Goal: Book appointment/travel/reservation

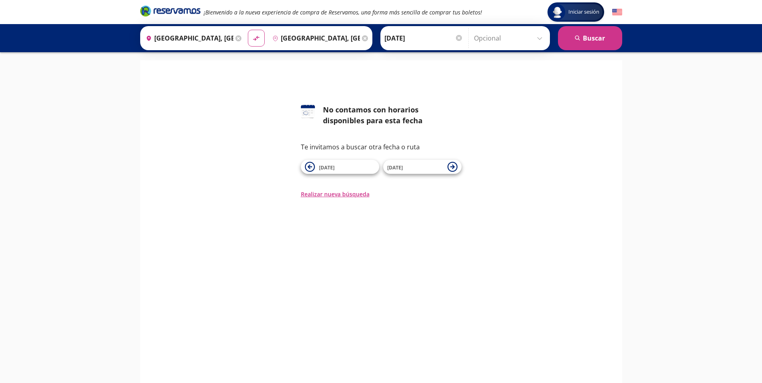
click at [459, 37] on div at bounding box center [459, 38] width 6 height 6
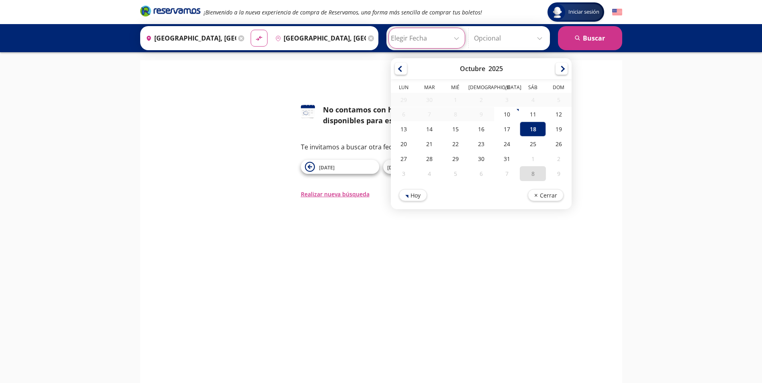
click at [535, 174] on div "8" at bounding box center [533, 173] width 26 height 15
type input "08-Nov-25"
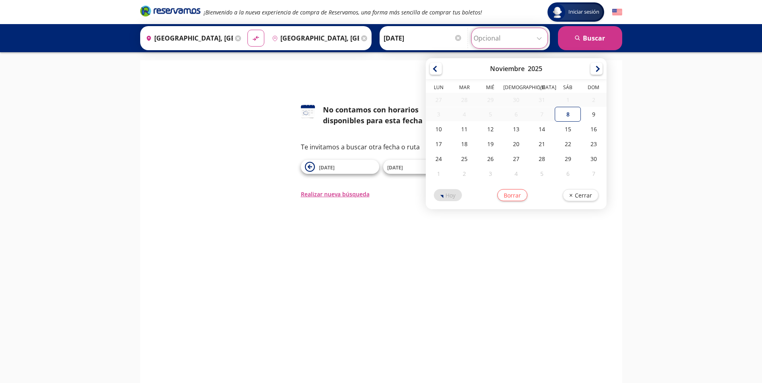
click at [492, 37] on input "Opcional" at bounding box center [510, 38] width 72 height 20
click at [628, 71] on div "Iniciar sesión Iniciar sesión ¡Bienvenido a la nueva experiencia de compra de R…" at bounding box center [381, 230] width 762 height 460
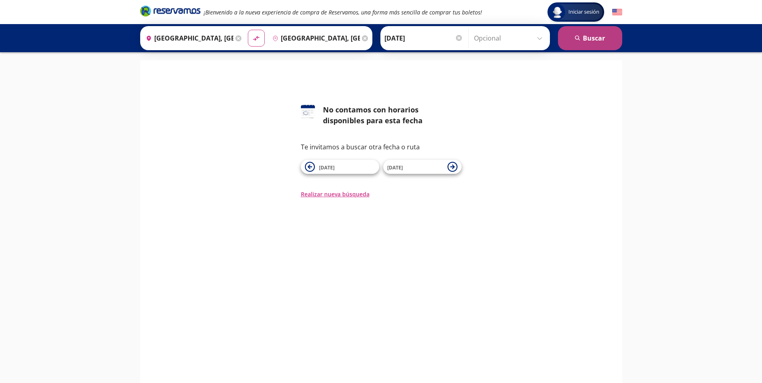
click at [592, 44] on button "search Buscar" at bounding box center [590, 38] width 64 height 24
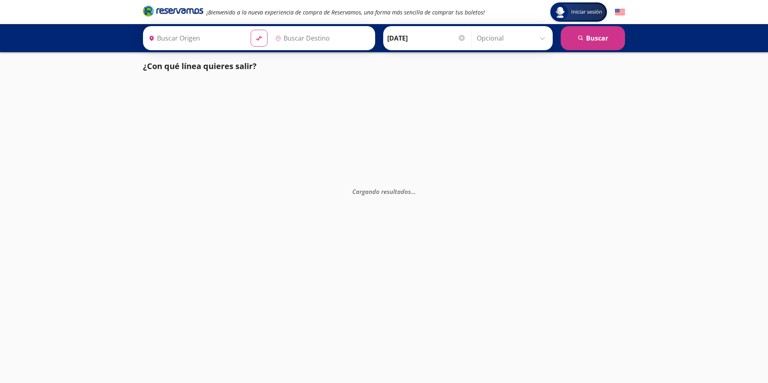
type input "Ciudad de México, Distrito Federal"
type input "[GEOGRAPHIC_DATA], [GEOGRAPHIC_DATA]"
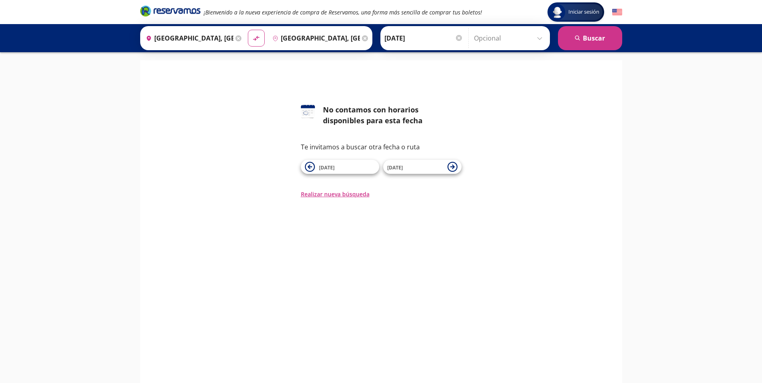
click at [236, 38] on icon at bounding box center [239, 38] width 6 height 6
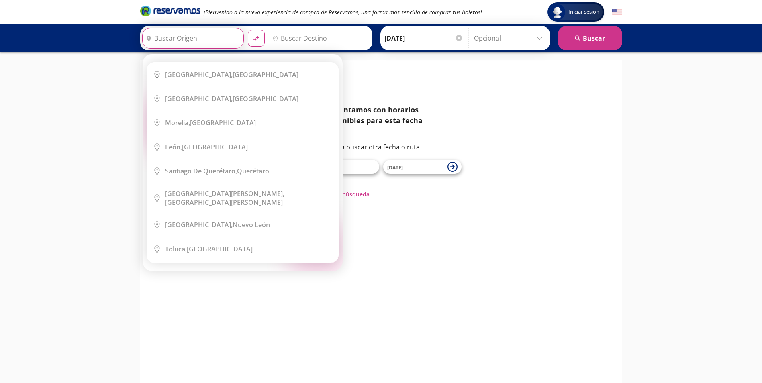
click at [210, 40] on input "Origen" at bounding box center [192, 38] width 99 height 20
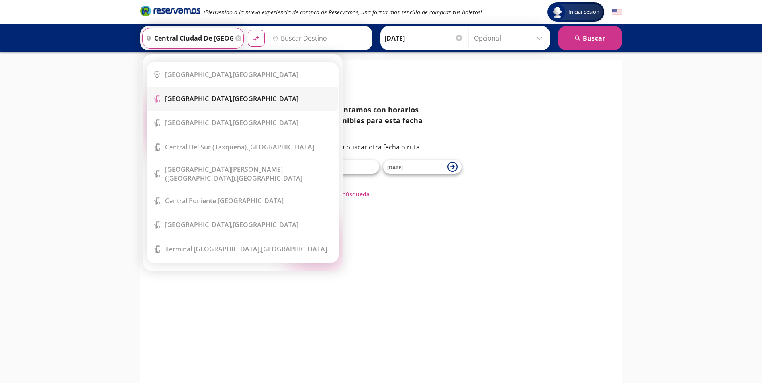
click at [238, 98] on div "Central del Norte, Distrito Federal" at bounding box center [231, 98] width 133 height 9
type input "Central del Norte, Distrito Federal"
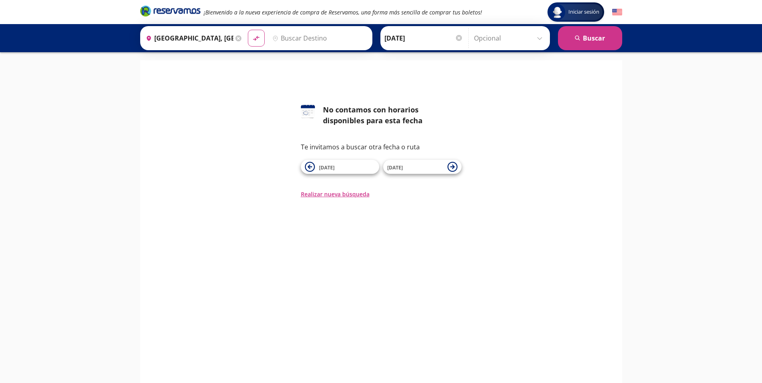
click at [324, 42] on input "Destino" at bounding box center [318, 38] width 99 height 20
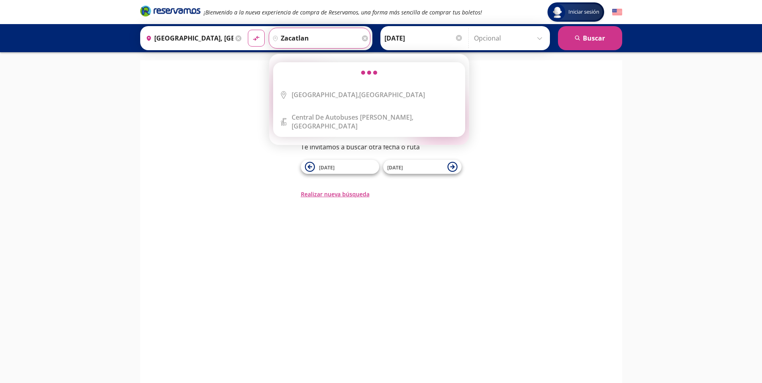
click at [248, 30] on button "material-symbols:compare-arrows-rounded" at bounding box center [256, 38] width 17 height 17
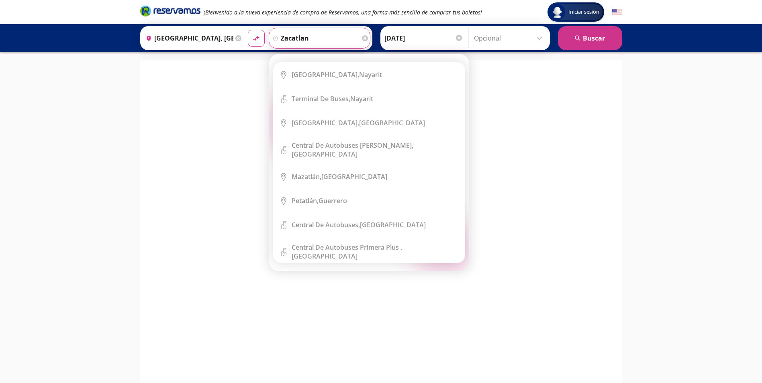
click at [321, 37] on input "zacatlan" at bounding box center [314, 38] width 91 height 20
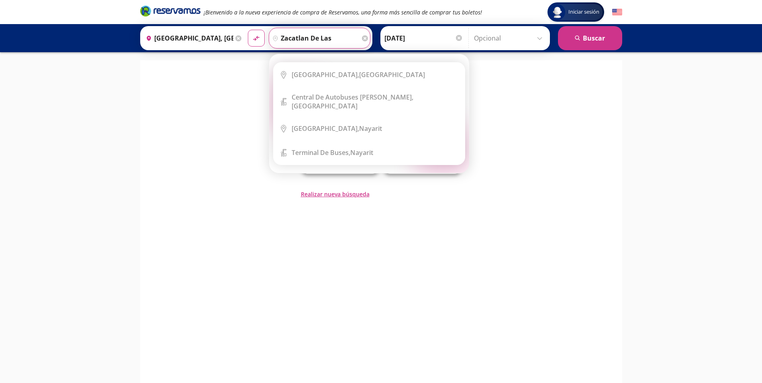
type input "zacatlan de las"
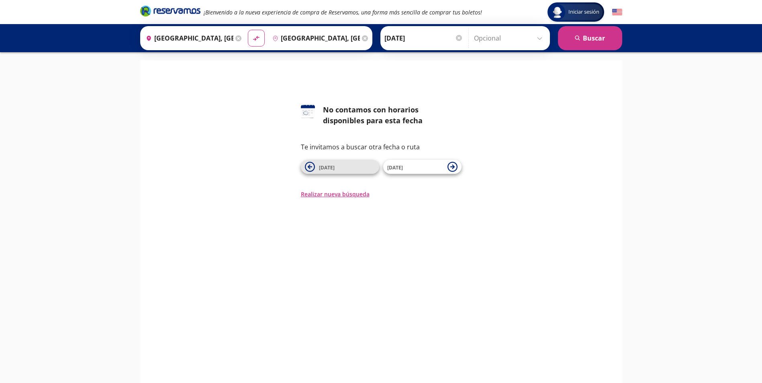
click at [354, 170] on span "07 Nov" at bounding box center [347, 167] width 56 height 10
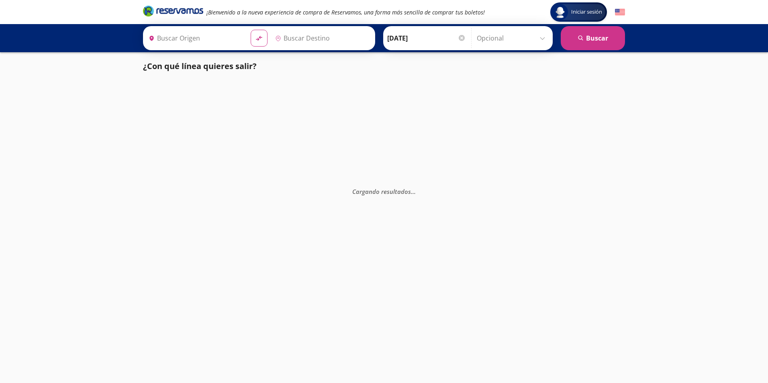
type input "[GEOGRAPHIC_DATA], [GEOGRAPHIC_DATA]"
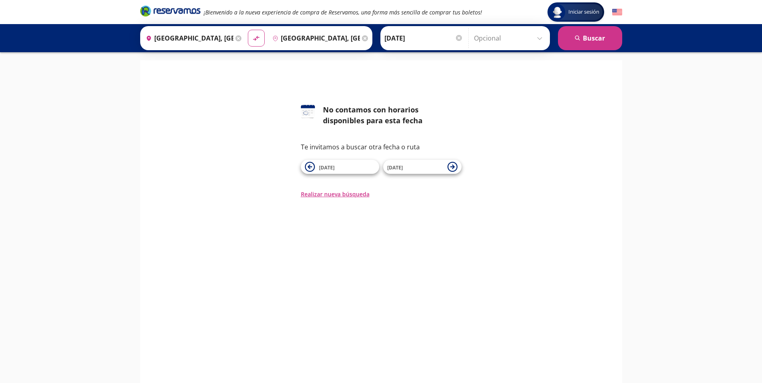
click at [458, 38] on div at bounding box center [459, 38] width 6 height 6
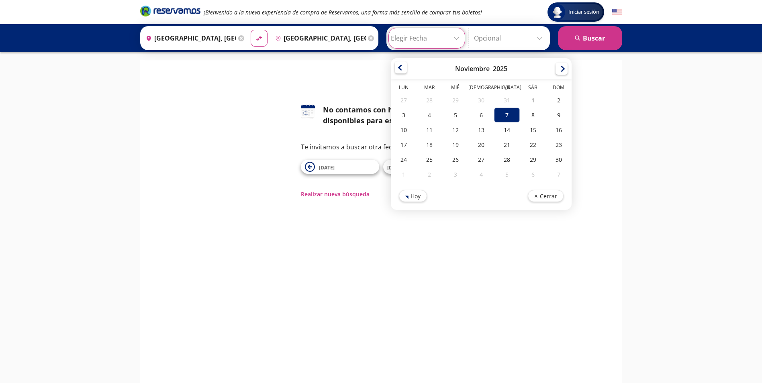
click at [397, 72] on div at bounding box center [401, 67] width 12 height 12
click at [531, 146] on div "25" at bounding box center [533, 144] width 26 height 15
type input "[DATE]"
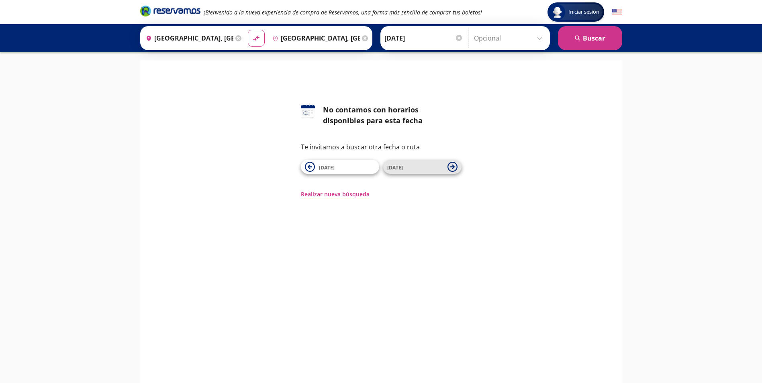
click at [419, 163] on span "08 Nov" at bounding box center [415, 167] width 56 height 10
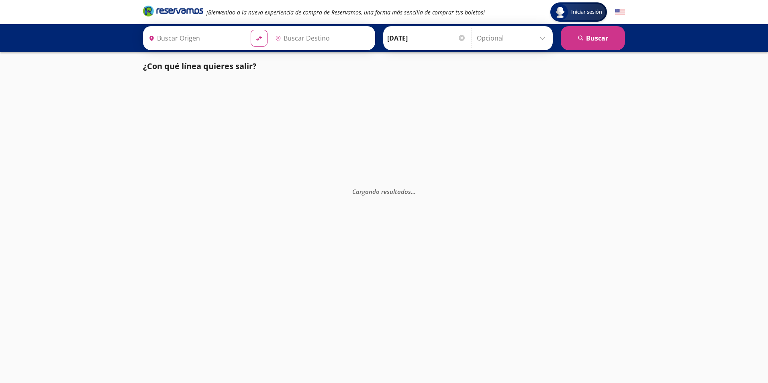
type input "[GEOGRAPHIC_DATA], [GEOGRAPHIC_DATA]"
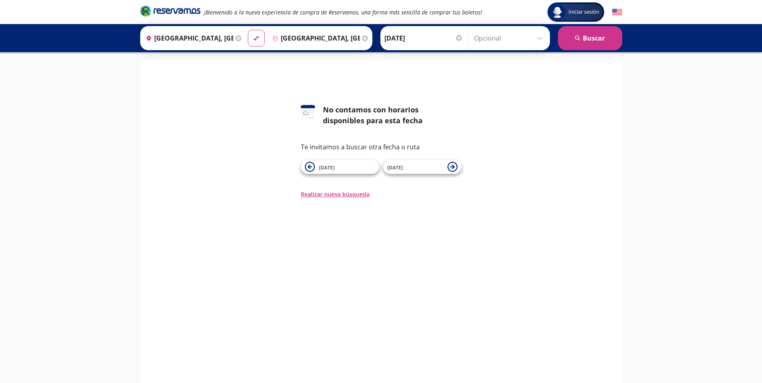
click at [456, 39] on div at bounding box center [459, 38] width 6 height 6
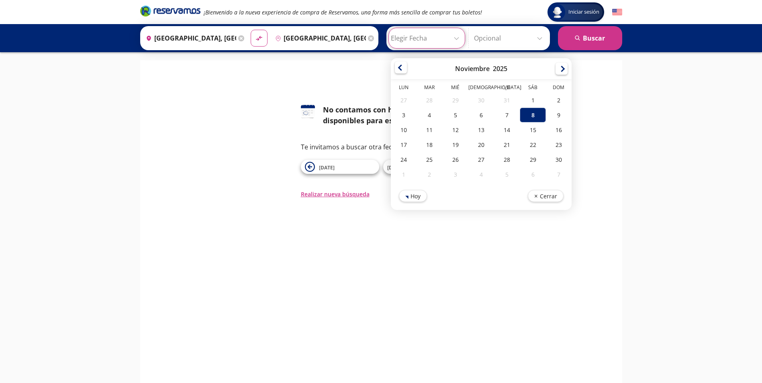
drag, startPoint x: 396, startPoint y: 70, endPoint x: 418, endPoint y: 79, distance: 23.8
click at [396, 70] on div at bounding box center [401, 69] width 12 height 12
click at [538, 145] on div "25" at bounding box center [533, 144] width 26 height 15
type input "[DATE]"
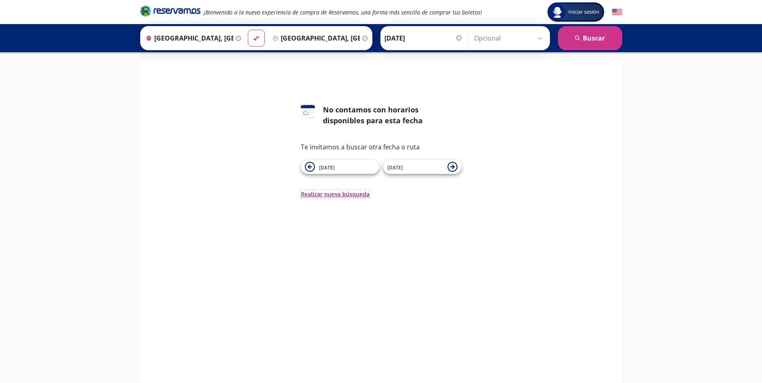
click at [324, 197] on button "Realizar nueva búsqueda" at bounding box center [335, 194] width 69 height 8
